Goal: Transaction & Acquisition: Book appointment/travel/reservation

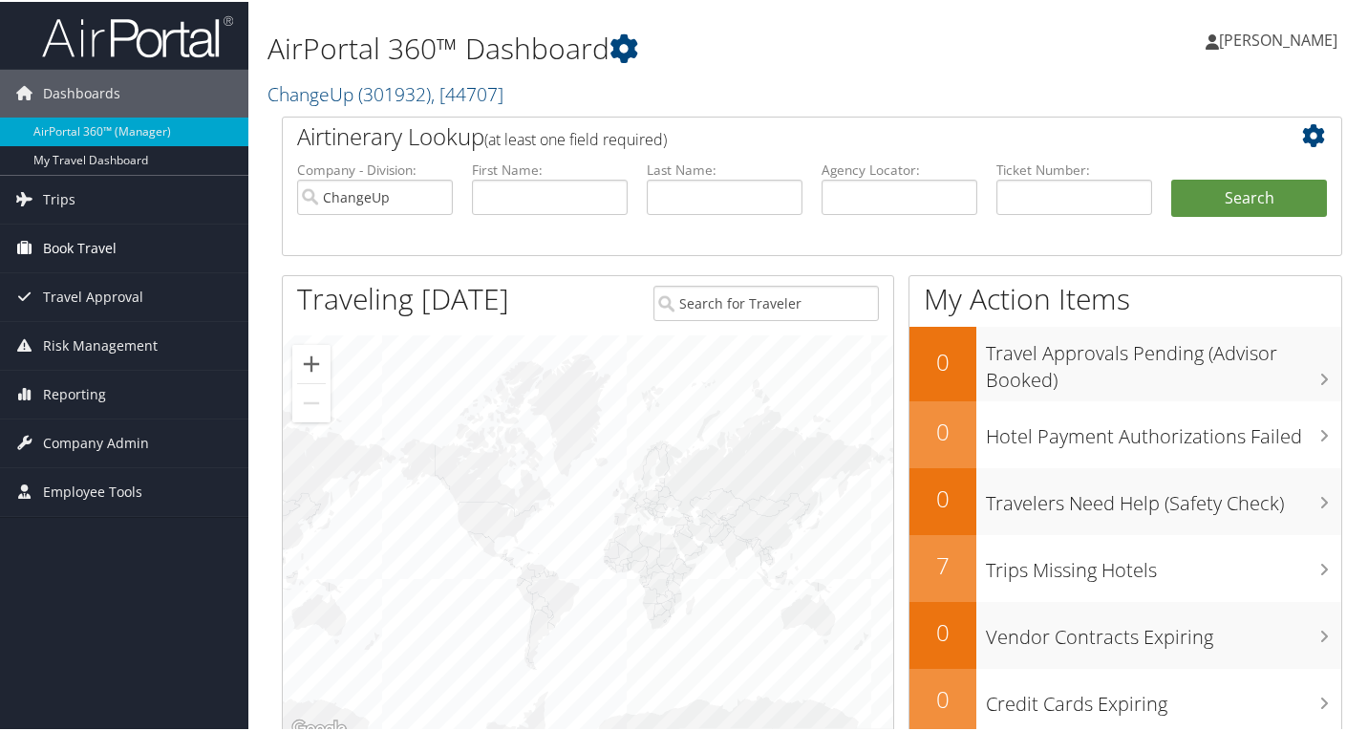
click at [92, 243] on span "Book Travel" at bounding box center [80, 247] width 74 height 48
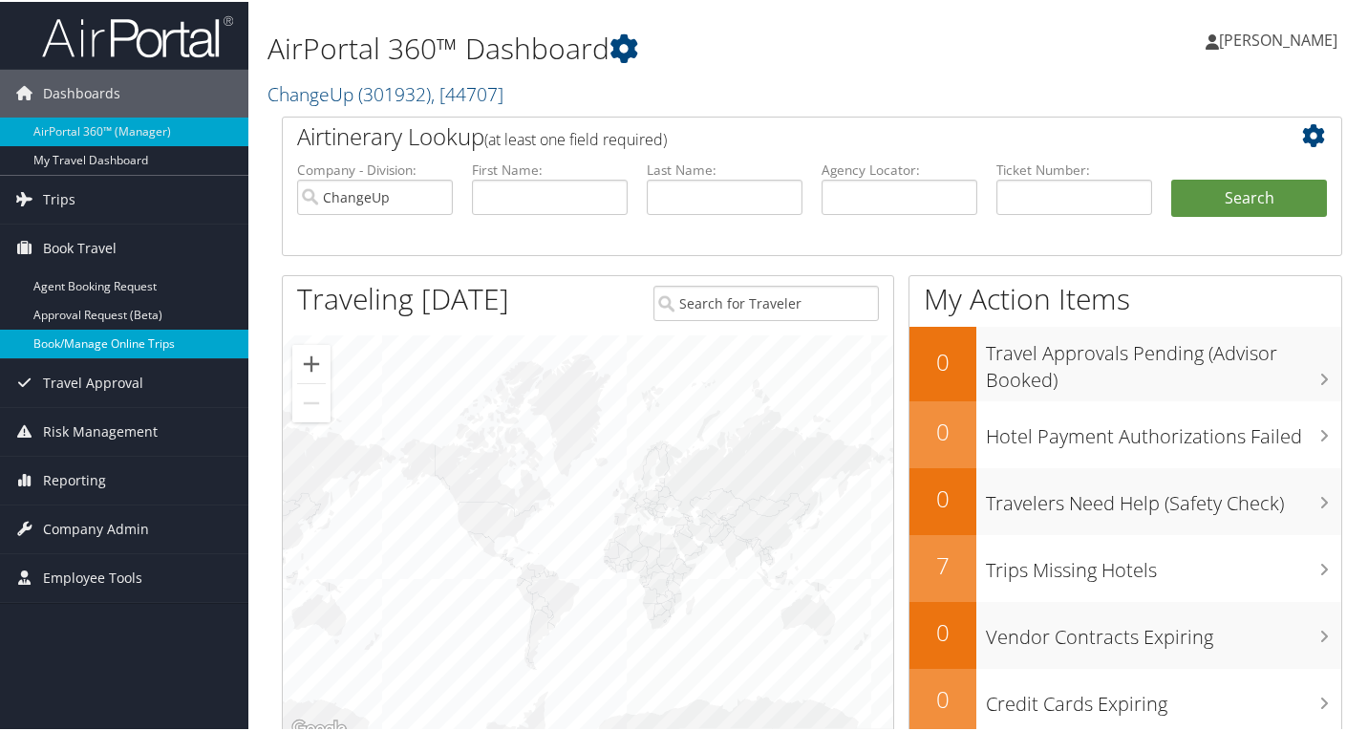
click at [75, 354] on link "Book/Manage Online Trips" at bounding box center [124, 342] width 248 height 29
